Goal: Task Accomplishment & Management: Use online tool/utility

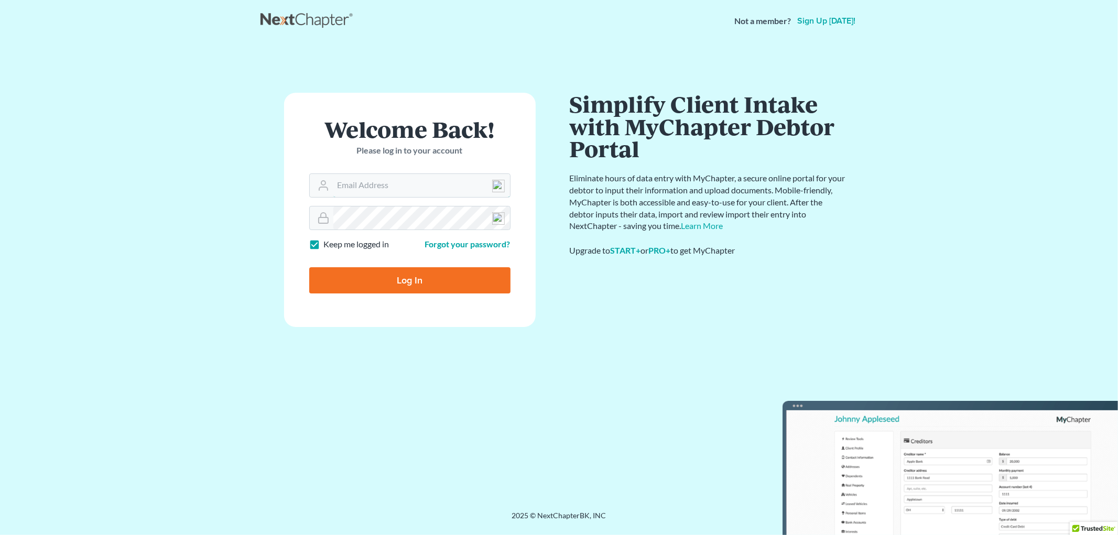
type input "[EMAIL_ADDRESS][DOMAIN_NAME]"
click at [301, 213] on form "Welcome Back! Please log in to your account Email Address [EMAIL_ADDRESS][DOMAI…" at bounding box center [410, 210] width 252 height 234
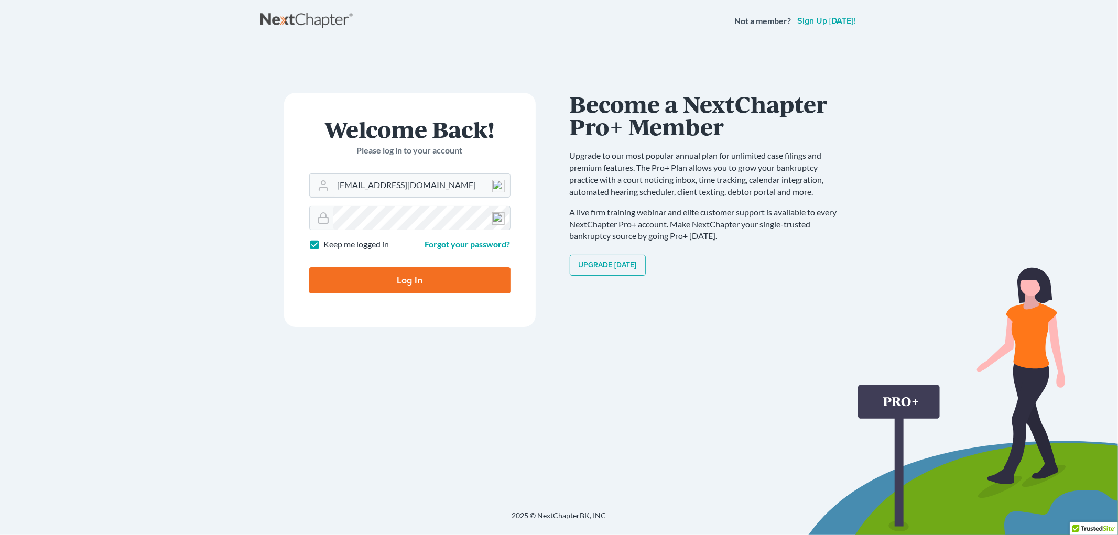
click at [378, 282] on input "Log In" at bounding box center [409, 280] width 201 height 26
type input "Thinking..."
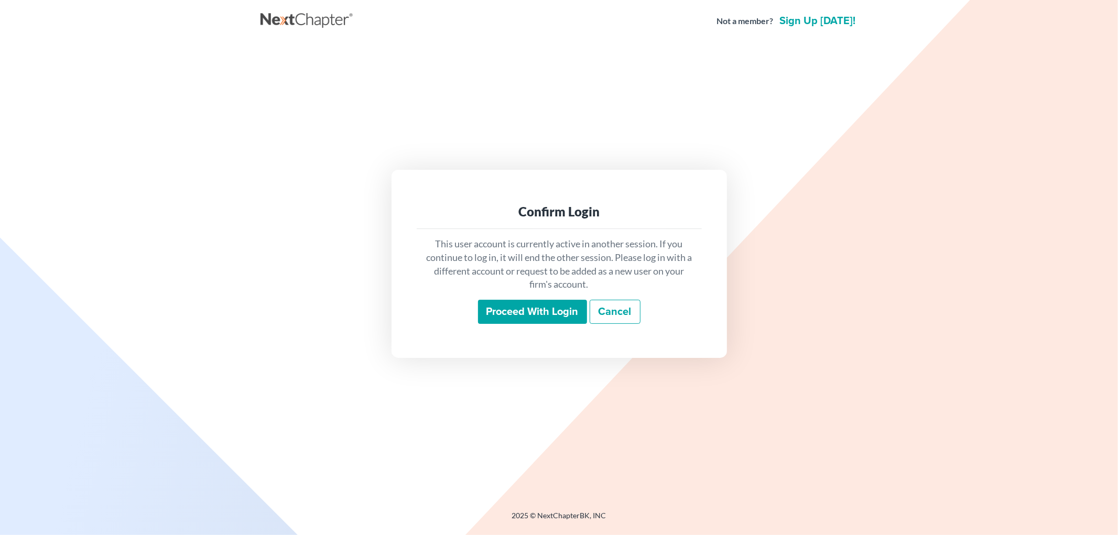
click at [537, 308] on input "Proceed with login" at bounding box center [532, 312] width 109 height 24
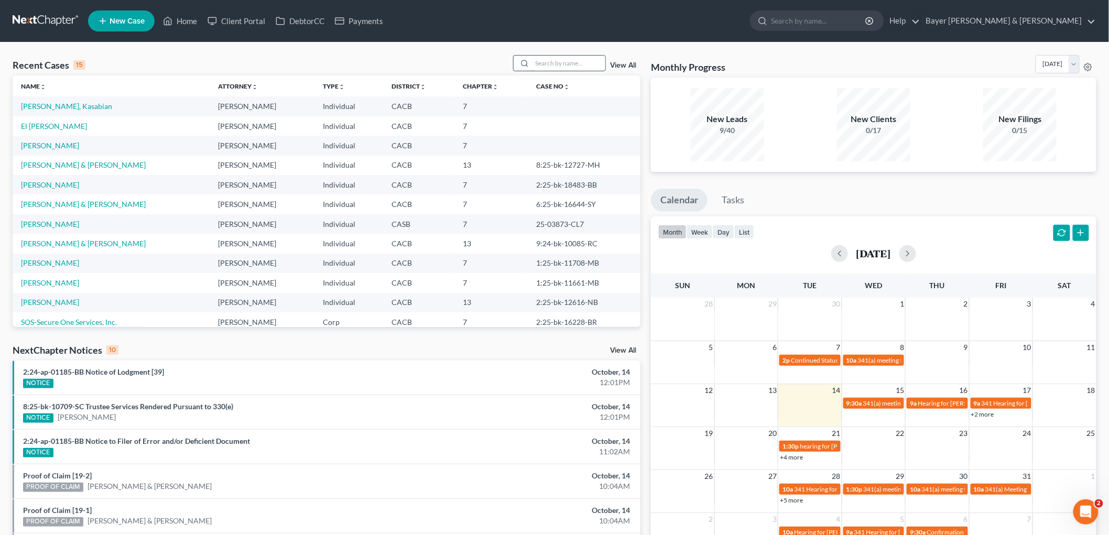
click at [552, 63] on input "search" at bounding box center [568, 63] width 73 height 15
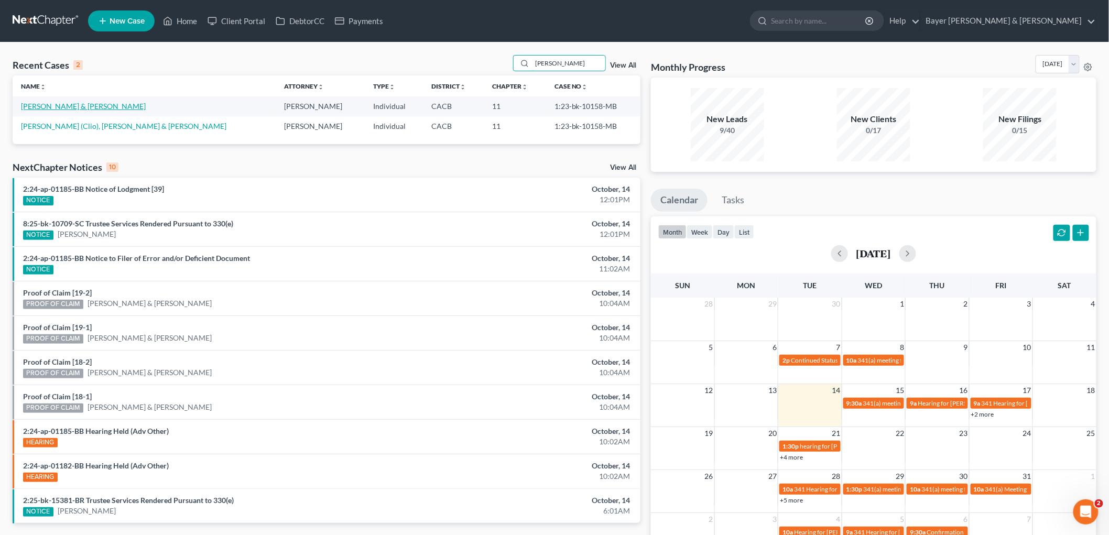
type input "garnett"
click at [67, 107] on link "Sylvester, Tracey & Garnett, David" at bounding box center [83, 106] width 125 height 9
select select "1"
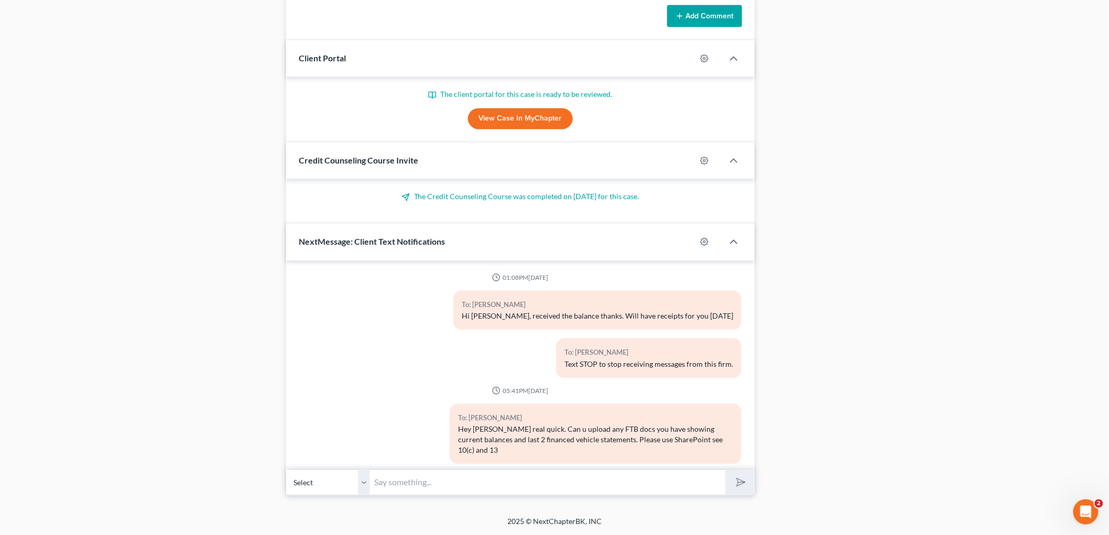
scroll to position [45041, 0]
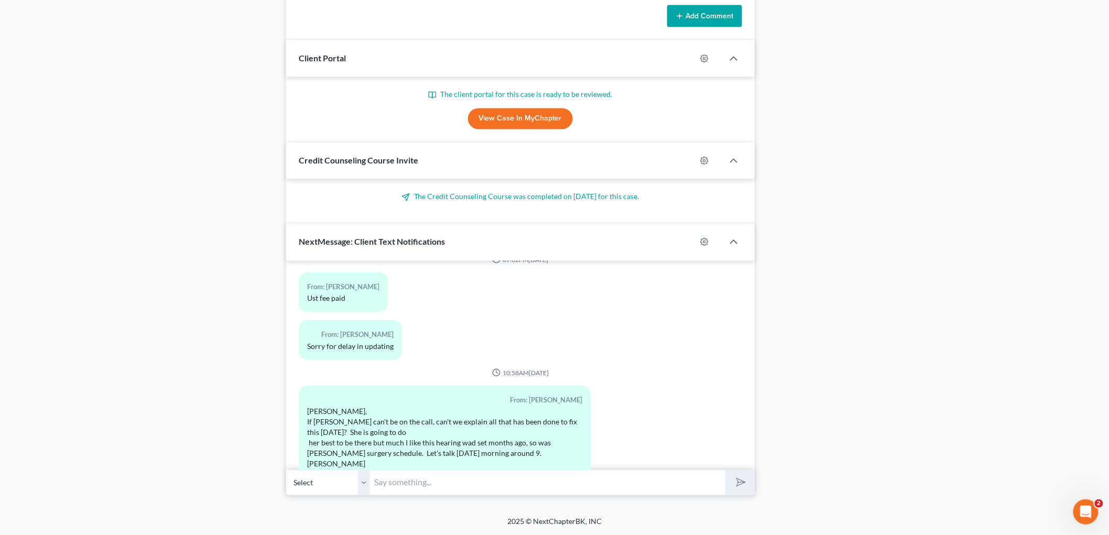
click at [365, 488] on select "Select +1 (818) 321-6075 - Tracey Sylvester +1 (818) 399-1086 - David Garnett" at bounding box center [328, 483] width 84 height 26
